Goal: Information Seeking & Learning: Learn about a topic

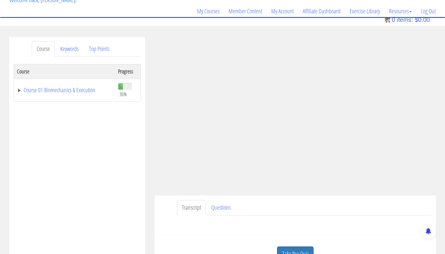
scroll to position [5, 0]
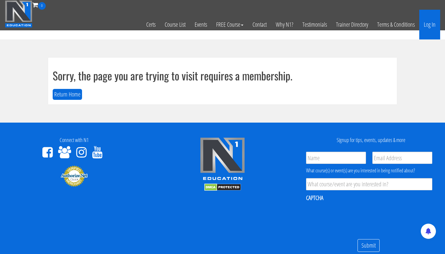
click at [430, 21] on link "Log In" at bounding box center [430, 25] width 21 height 30
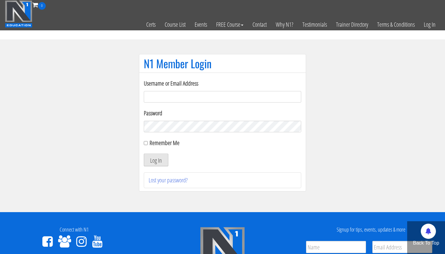
type input "lecuyer.ryan@gmail.com"
click at [157, 160] on button "Log In" at bounding box center [156, 159] width 25 height 13
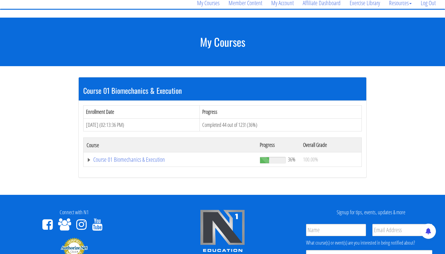
scroll to position [65, 0]
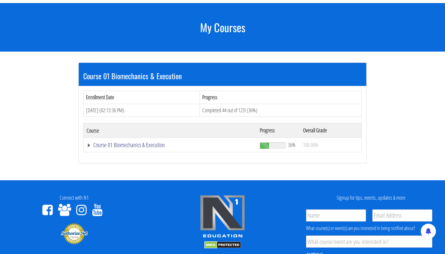
click at [139, 143] on link "Course 01 Biomechanics & Execution" at bounding box center [170, 145] width 167 height 6
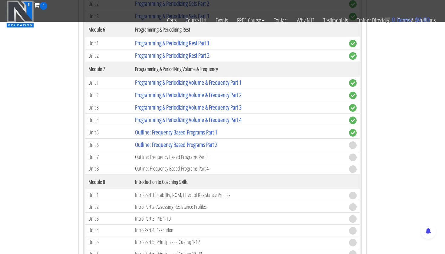
scroll to position [718, 0]
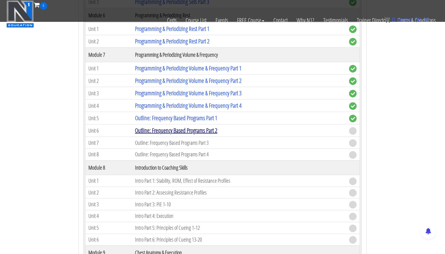
click at [192, 131] on link "Outline: Frequency Based Programs Part 2" at bounding box center [176, 130] width 82 height 8
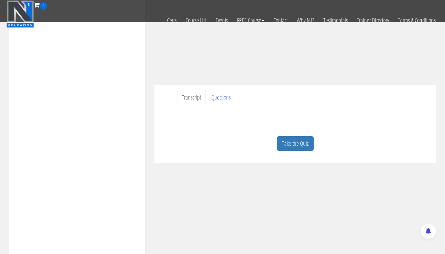
scroll to position [123, 0]
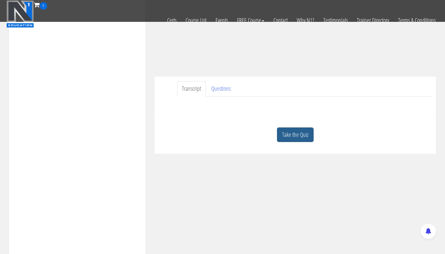
click at [295, 127] on link "Take the Quiz" at bounding box center [295, 134] width 37 height 15
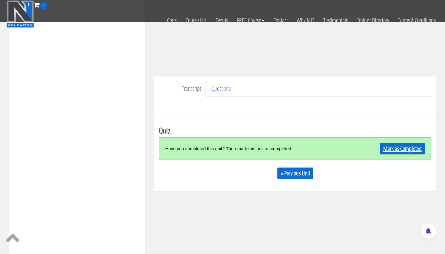
click at [404, 146] on link "Mark as Completed" at bounding box center [402, 149] width 45 height 12
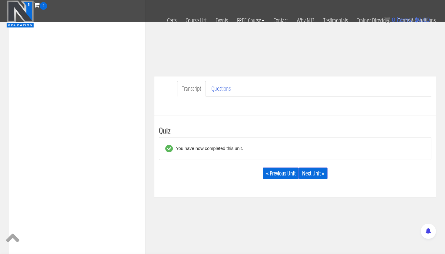
click at [316, 172] on link "Next Unit »" at bounding box center [313, 173] width 29 height 12
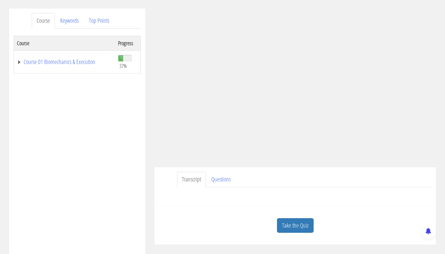
scroll to position [70, 0]
click at [327, 196] on div "Have a question on this unit? Please submit it here: Name * First Last Email * *" at bounding box center [295, 195] width 273 height 15
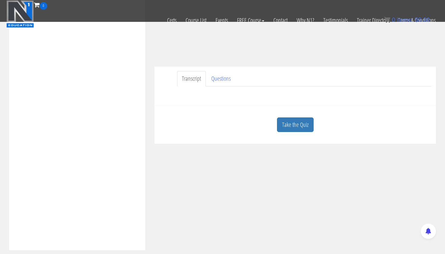
scroll to position [154, 0]
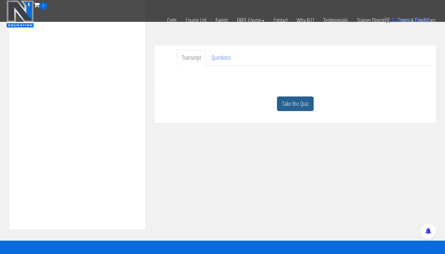
click at [303, 109] on link "Take the Quiz" at bounding box center [295, 103] width 37 height 15
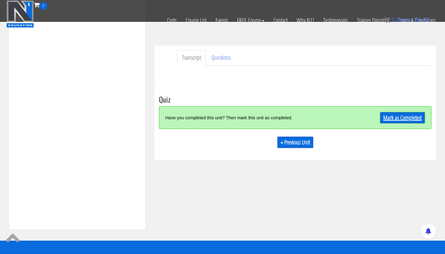
click at [407, 117] on link "Mark as Completed" at bounding box center [402, 118] width 45 height 12
